Goal: Information Seeking & Learning: Learn about a topic

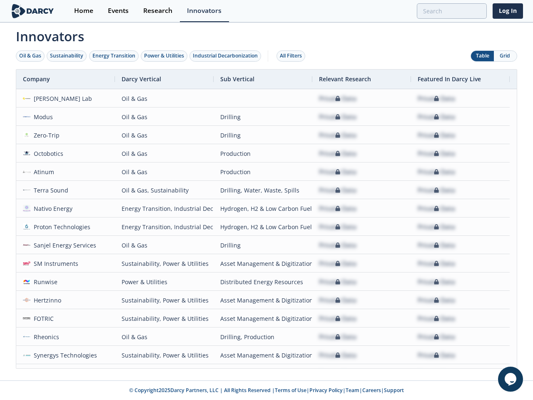
click at [30, 56] on div "Oil & Gas" at bounding box center [30, 55] width 22 height 7
click at [67, 56] on div "Sustainability" at bounding box center [66, 55] width 33 height 7
click at [114, 56] on div "Energy Transition" at bounding box center [113, 55] width 43 height 7
click at [165, 56] on div "Power & Utilities" at bounding box center [164, 55] width 40 height 7
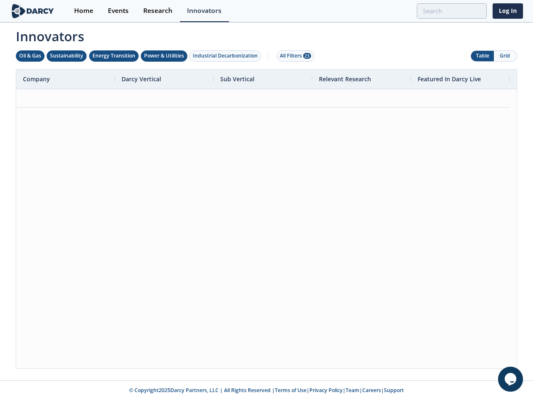
click at [227, 56] on div "Industrial Decarbonization" at bounding box center [225, 55] width 65 height 7
click at [293, 56] on div "All Filters 28" at bounding box center [295, 55] width 31 height 7
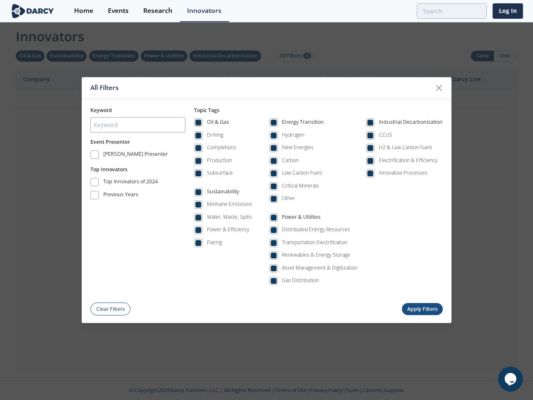
click at [482, 56] on div "All Filters Keyword Event Presenter [PERSON_NAME] Presenter Top Innovators Top …" at bounding box center [266, 200] width 533 height 400
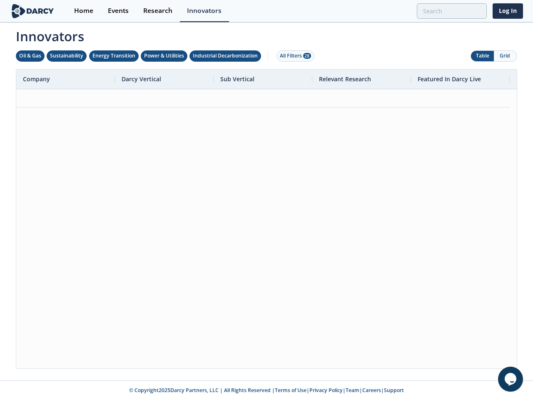
click at [505, 56] on button "Grid" at bounding box center [505, 56] width 23 height 10
